Goal: Task Accomplishment & Management: Complete application form

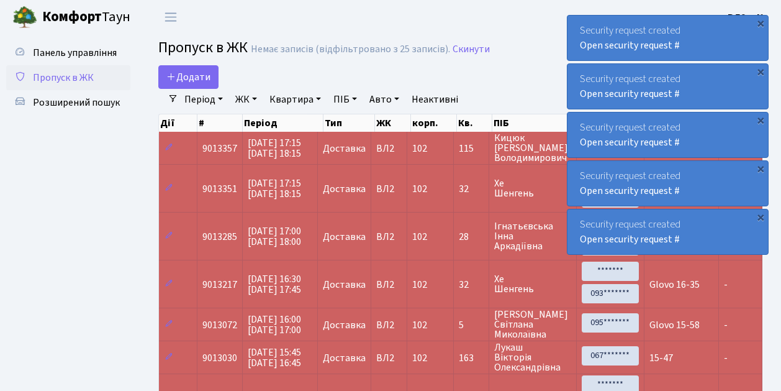
select select "25"
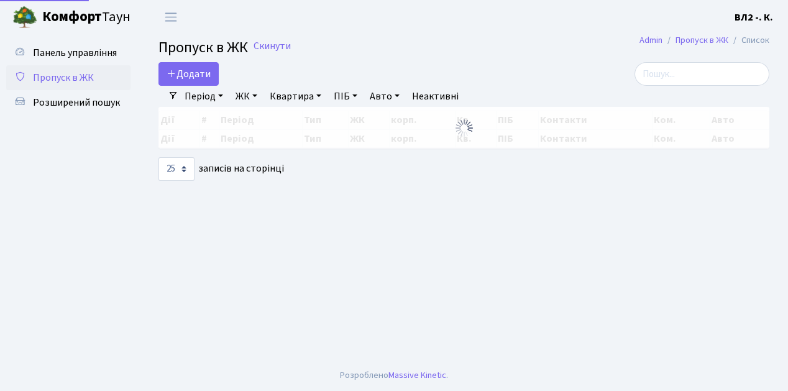
select select "25"
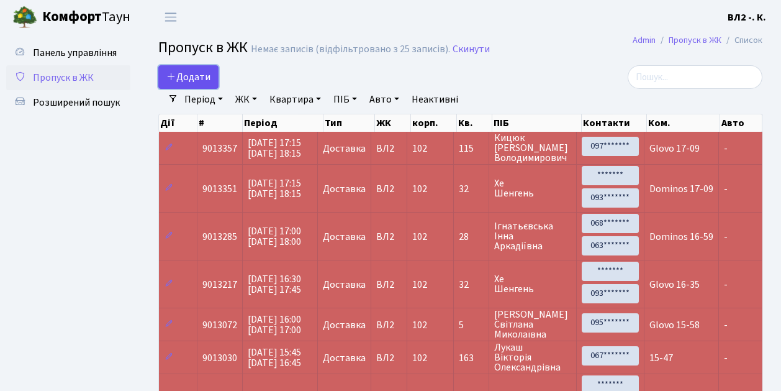
click at [216, 82] on link "Додати" at bounding box center [188, 77] width 60 height 24
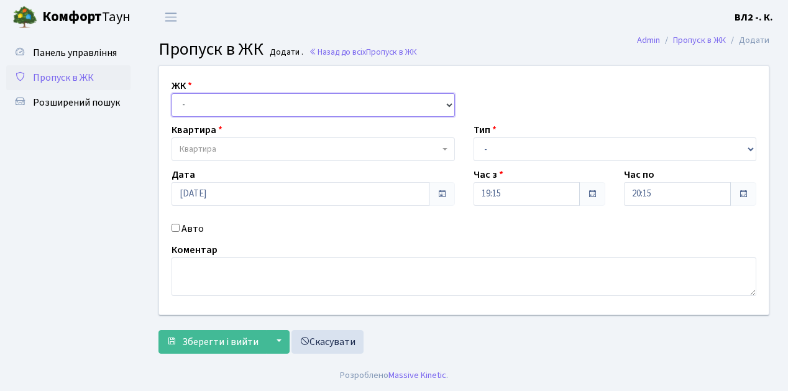
click at [451, 109] on select "- ВЛ1, Ужгородський пров., 4/1 ВЛ2, Голосіївський просп., 76 ВЛ3, пр.Голосіївсь…" at bounding box center [312, 105] width 283 height 24
select select "317"
click at [171, 93] on select "- ВЛ1, Ужгородський пров., 4/1 ВЛ2, Голосіївський просп., 76 ВЛ3, пр.Голосіївсь…" at bounding box center [312, 105] width 283 height 24
select select
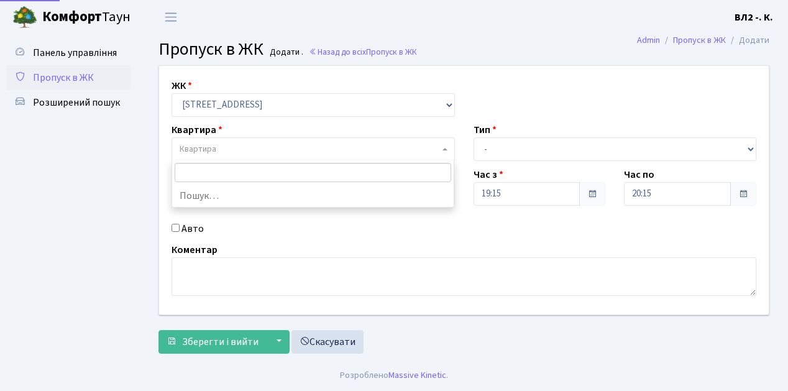
click at [440, 147] on span "Квартира" at bounding box center [312, 149] width 283 height 24
type input "119"
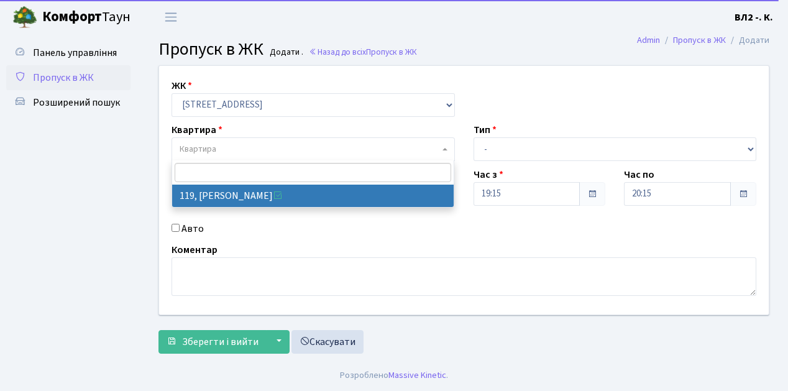
select select "38293"
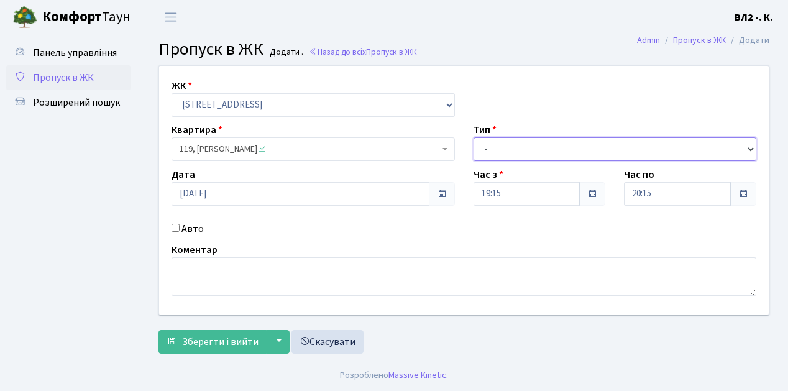
drag, startPoint x: 748, startPoint y: 147, endPoint x: 713, endPoint y: 147, distance: 34.8
click at [748, 147] on select "- Доставка Таксі Гості Сервіс" at bounding box center [614, 149] width 283 height 24
select select "1"
click at [473, 137] on select "- Доставка Таксі Гості Сервіс" at bounding box center [614, 149] width 283 height 24
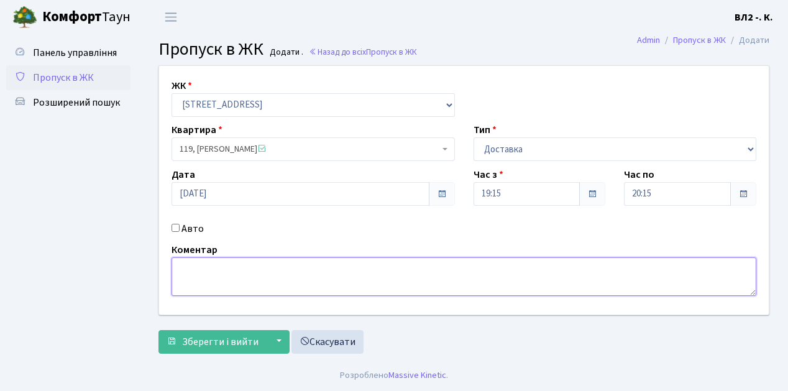
click at [203, 267] on textarea at bounding box center [463, 276] width 585 height 39
type textarea "Glovo 19-19"
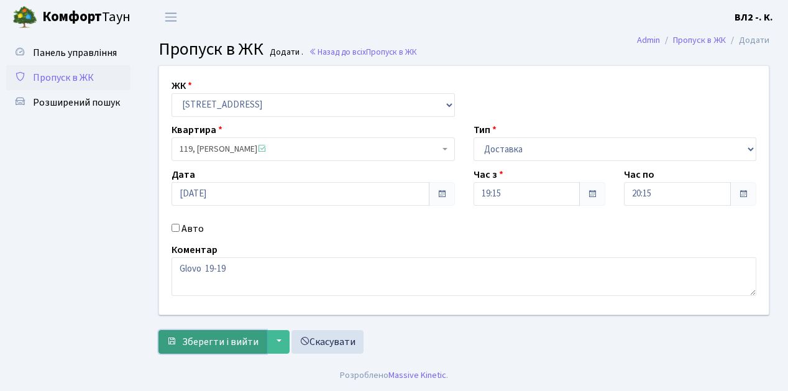
click at [190, 340] on span "Зберегти і вийти" at bounding box center [220, 342] width 76 height 14
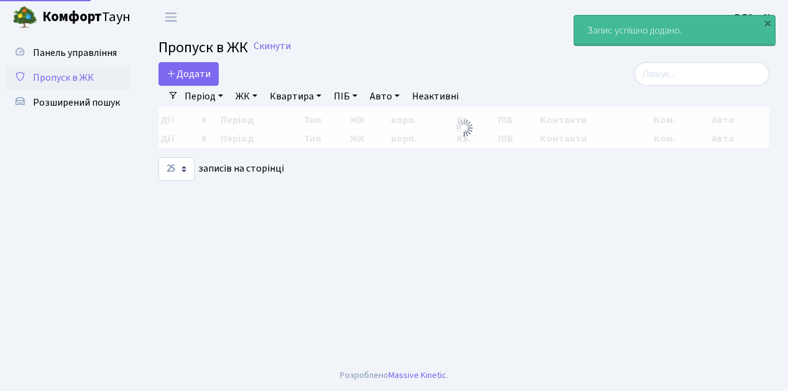
select select "25"
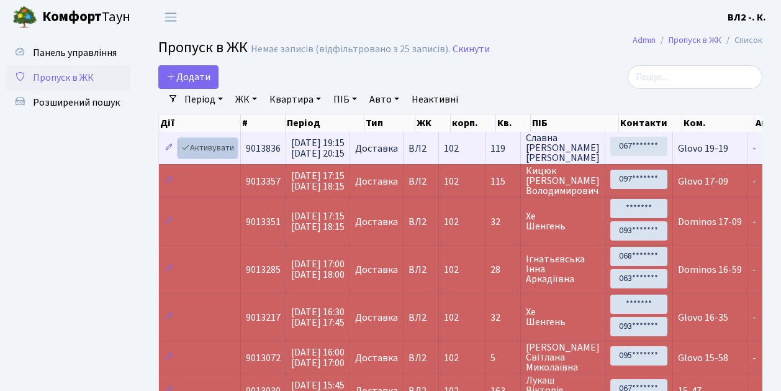
click at [232, 155] on link "Активувати" at bounding box center [207, 148] width 59 height 19
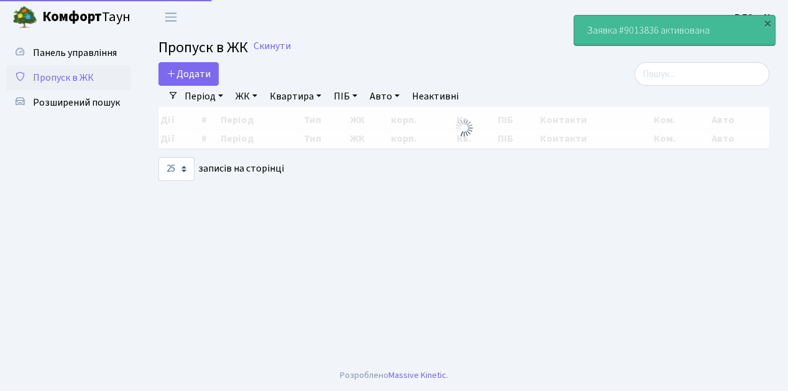
select select "25"
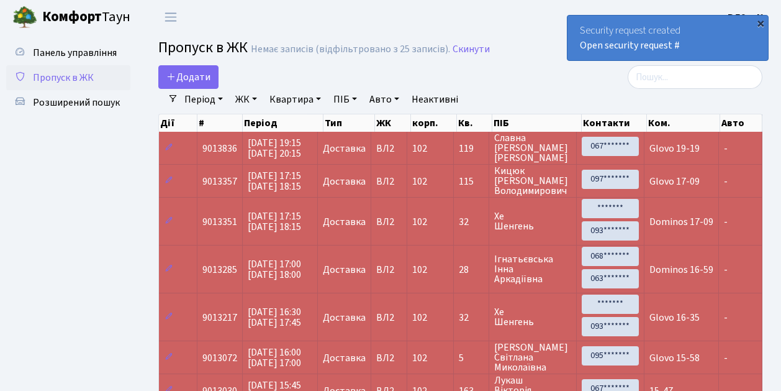
click at [762, 22] on div "×" at bounding box center [761, 23] width 12 height 12
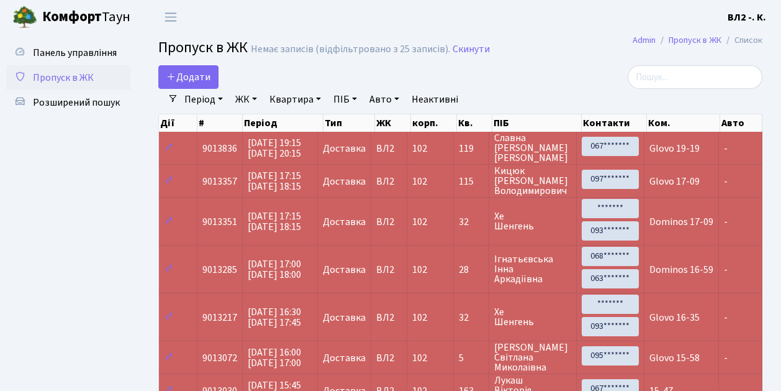
click at [532, 63] on main "Admin Пропуск в ЖК Список Пропуск в ЖК Немає записів (відфільтровано з 25 запис…" at bounding box center [461, 374] width 642 height 680
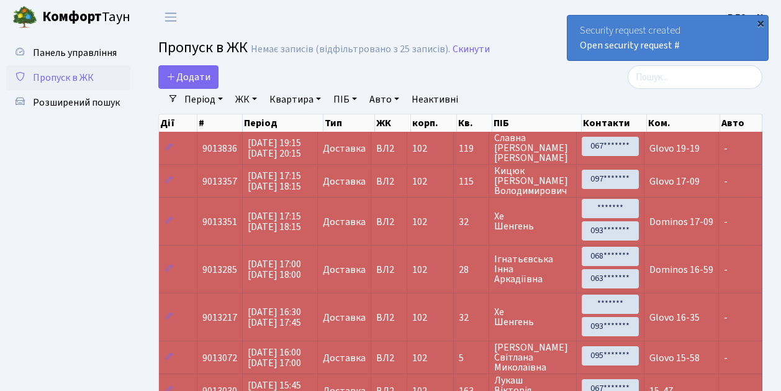
click at [760, 25] on div "×" at bounding box center [761, 23] width 12 height 12
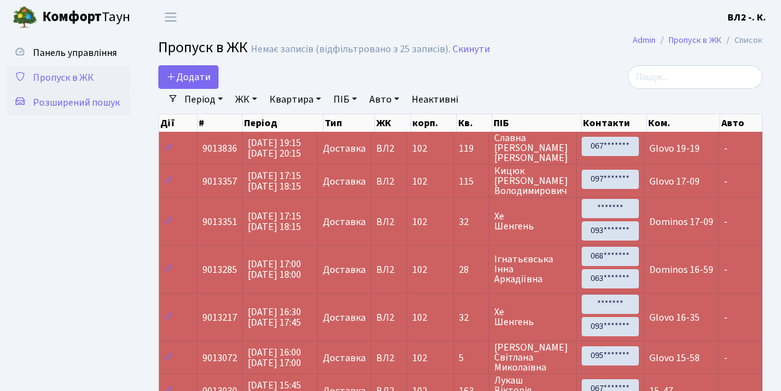
click at [68, 104] on span "Розширений пошук" at bounding box center [76, 103] width 87 height 14
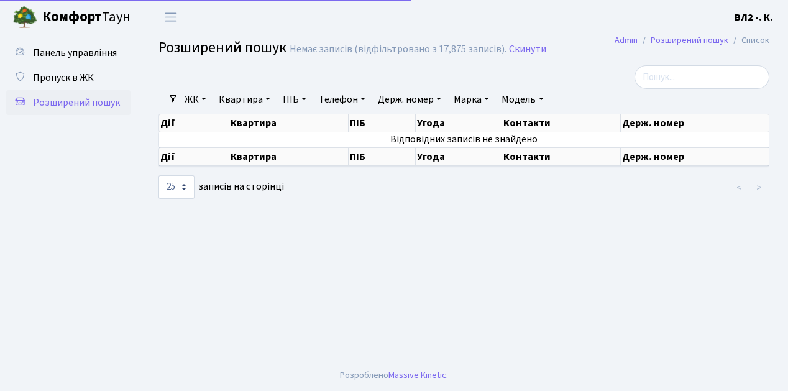
select select "25"
click at [267, 98] on link "Квартира" at bounding box center [245, 99] width 62 height 21
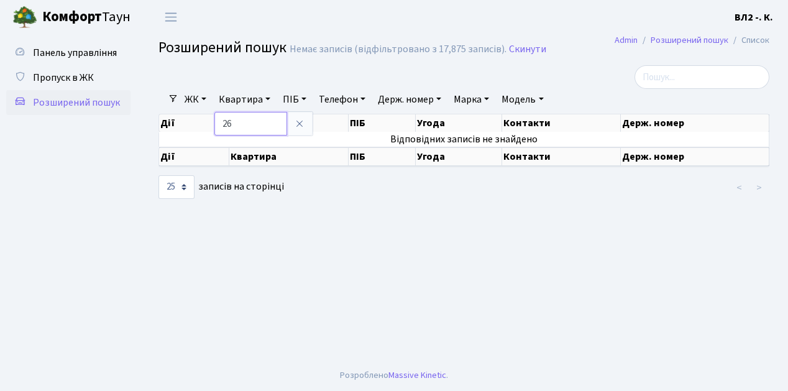
type input "26"
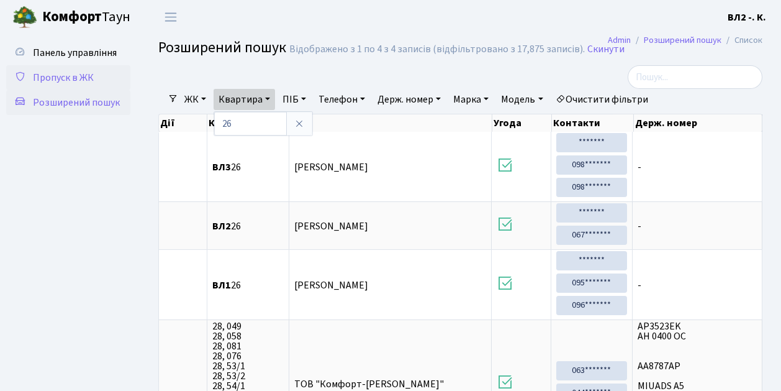
click at [84, 76] on span "Пропуск в ЖК" at bounding box center [63, 78] width 61 height 14
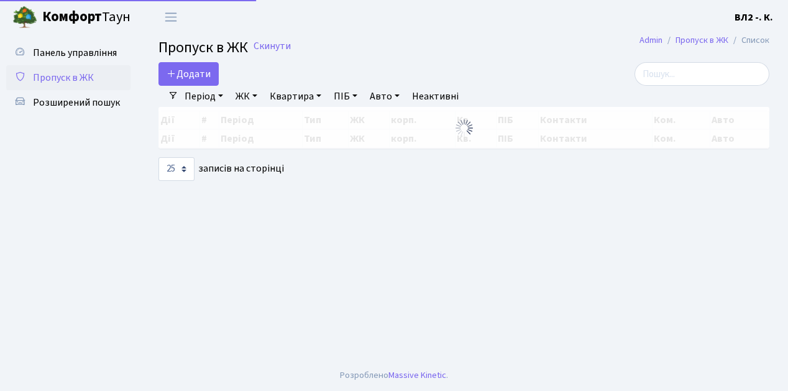
select select "25"
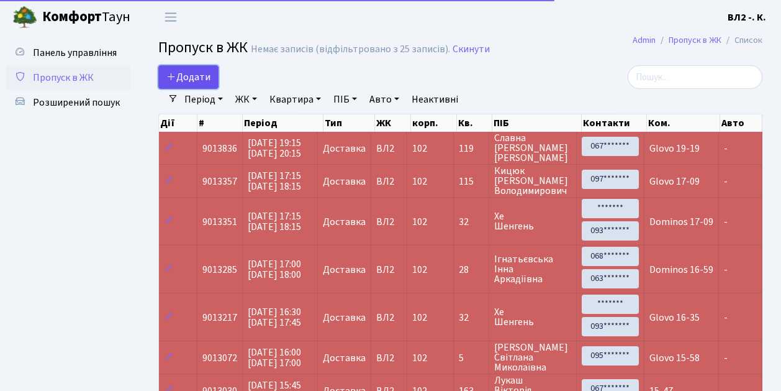
click at [211, 81] on link "Додати" at bounding box center [188, 77] width 60 height 24
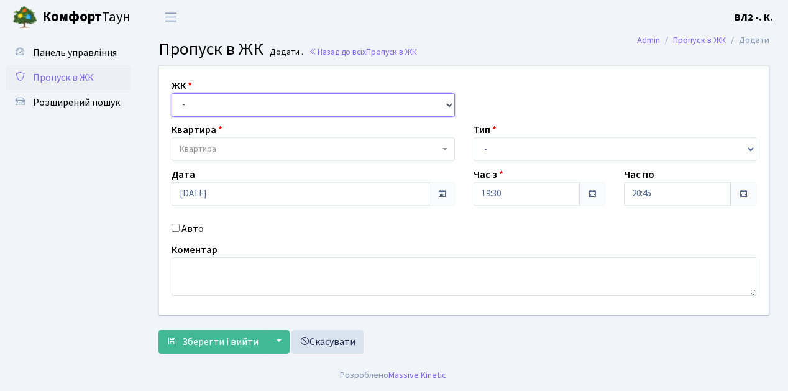
click at [445, 102] on select "- [STREET_ADDRESS][PERSON_NAME]" at bounding box center [312, 105] width 283 height 24
select select "317"
click at [171, 93] on select "- ВЛ1, Ужгородський пров., 4/1 ВЛ2, Голосіївський просп., 76 ВЛ3, пр.Голосіївсь…" at bounding box center [312, 105] width 283 height 24
select select
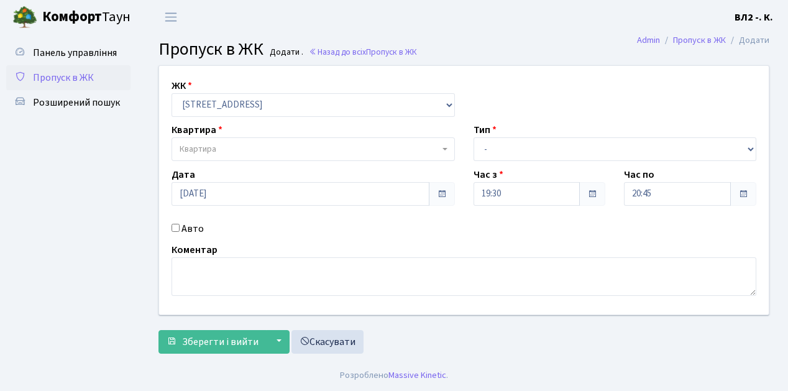
click at [442, 150] on b at bounding box center [444, 149] width 5 height 2
type input "16"
select select "37987"
drag, startPoint x: 747, startPoint y: 145, endPoint x: 708, endPoint y: 138, distance: 39.2
click at [747, 145] on select "- Доставка Таксі Гості Сервіс" at bounding box center [614, 149] width 283 height 24
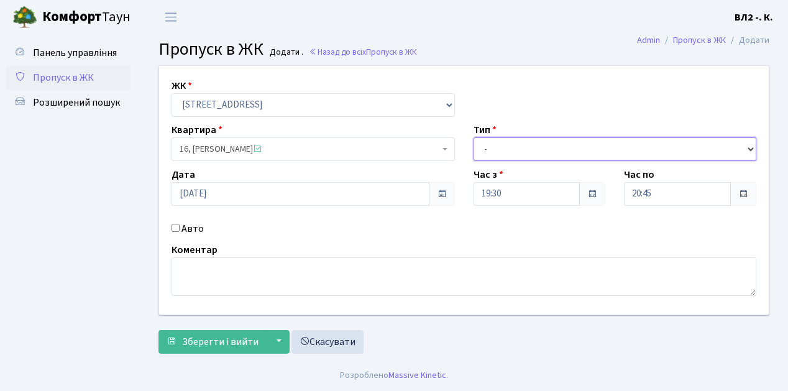
select select "1"
click at [473, 137] on select "- Доставка Таксі Гості Сервіс" at bounding box center [614, 149] width 283 height 24
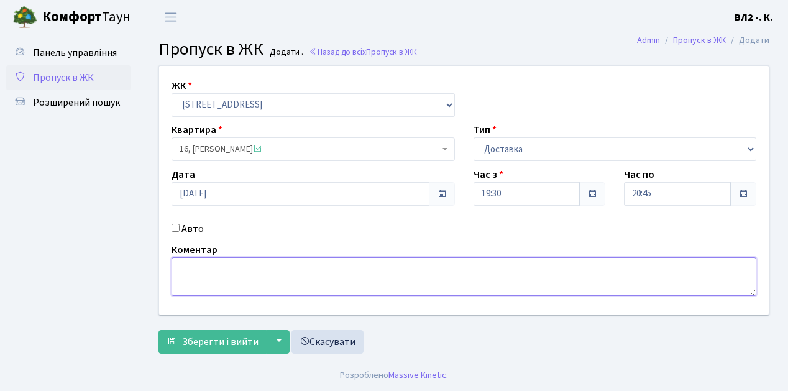
click at [195, 268] on textarea at bounding box center [463, 276] width 585 height 39
type textarea "Loko 19-39"
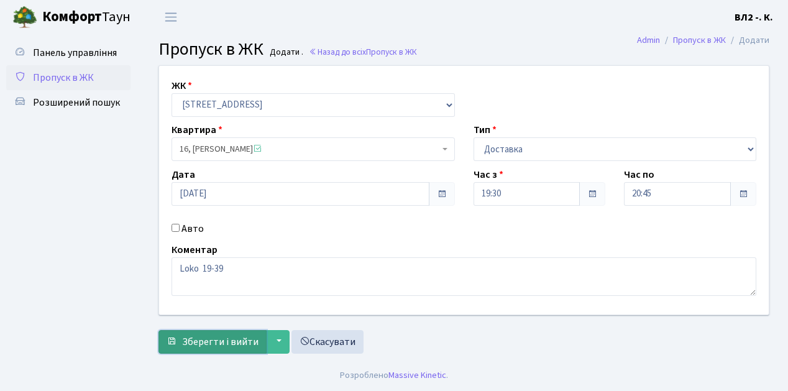
click at [193, 349] on button "Зберегти і вийти" at bounding box center [212, 342] width 108 height 24
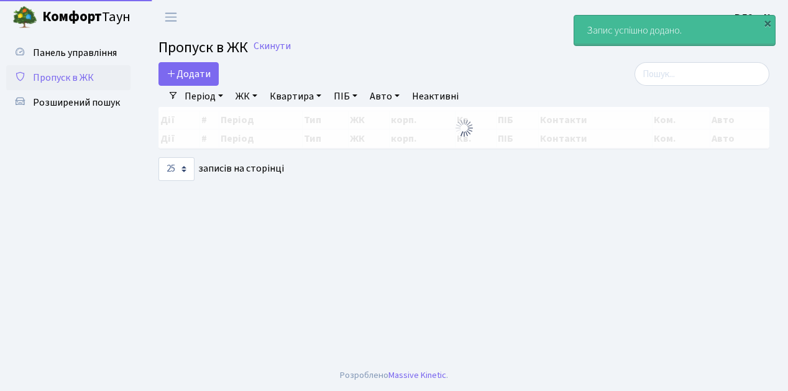
select select "25"
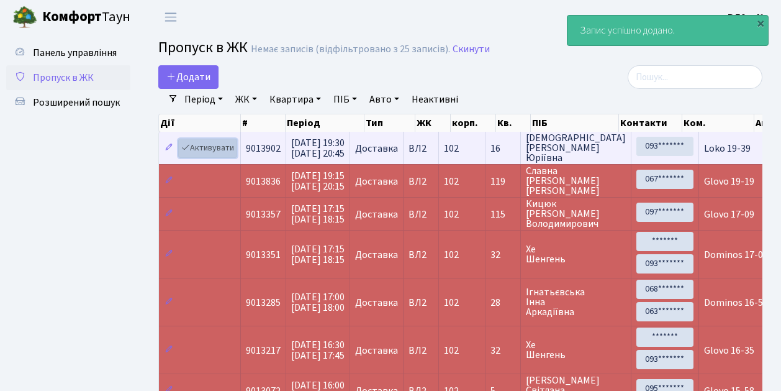
click at [234, 151] on link "Активувати" at bounding box center [207, 148] width 59 height 19
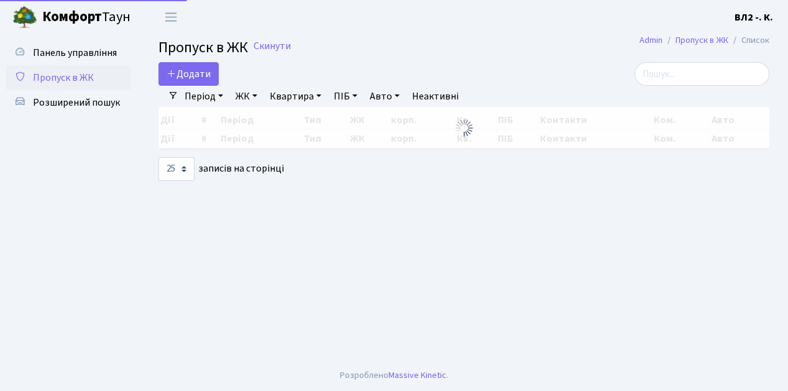
select select "25"
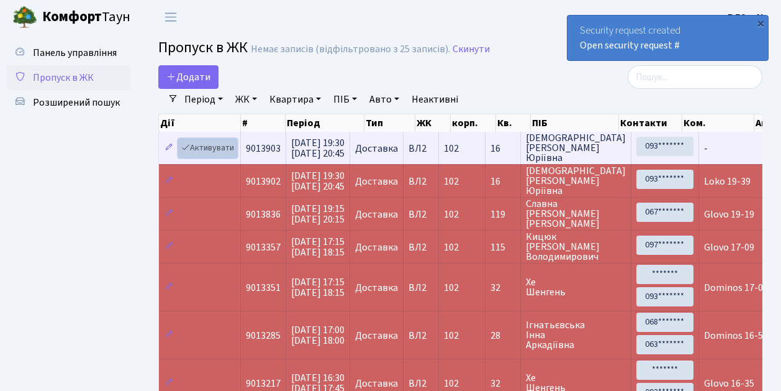
click at [231, 153] on link "Активувати" at bounding box center [207, 148] width 59 height 19
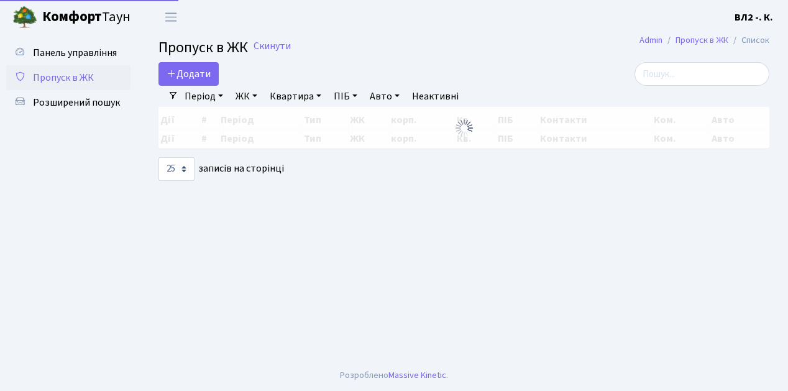
select select "25"
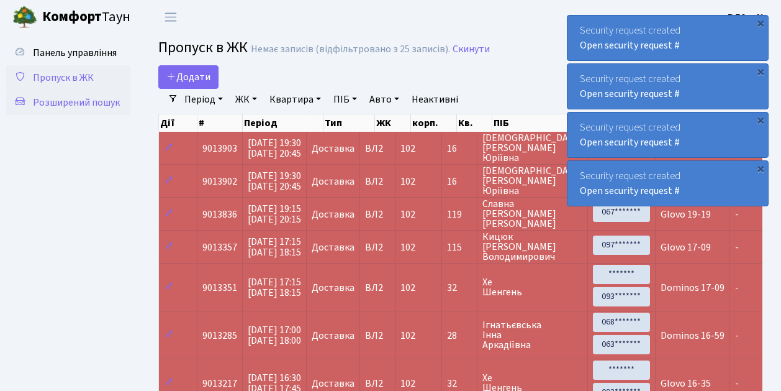
click at [109, 106] on span "Розширений пошук" at bounding box center [76, 103] width 87 height 14
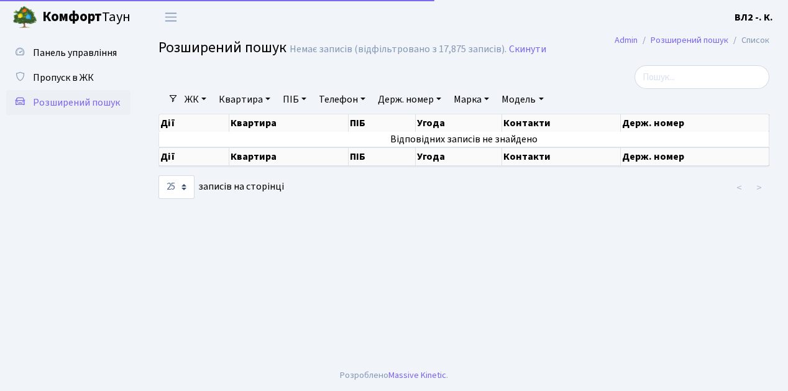
select select "25"
click at [267, 98] on link "Квартира" at bounding box center [245, 99] width 62 height 21
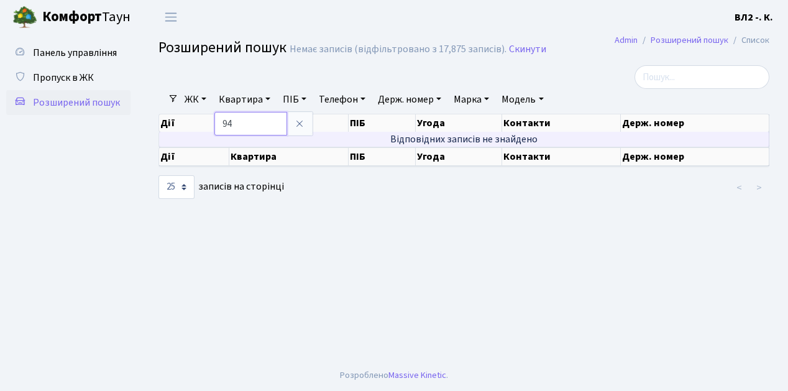
type input "94"
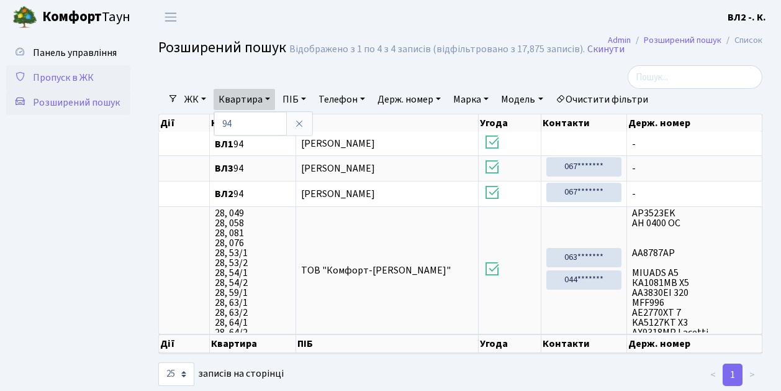
click at [58, 78] on span "Пропуск в ЖК" at bounding box center [63, 78] width 61 height 14
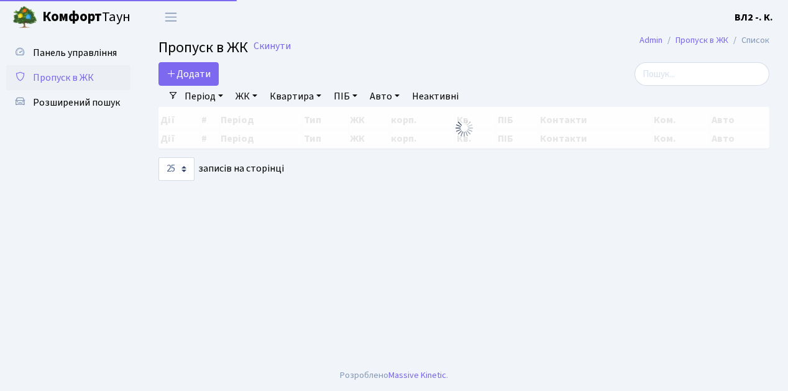
select select "25"
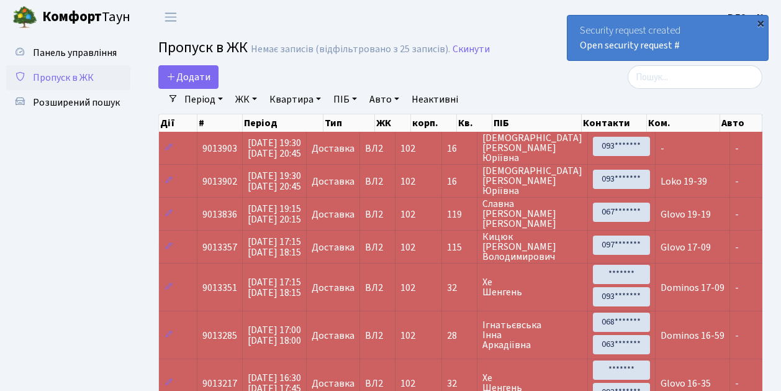
click at [760, 23] on div "×" at bounding box center [761, 23] width 12 height 12
